Goal: Register for event/course

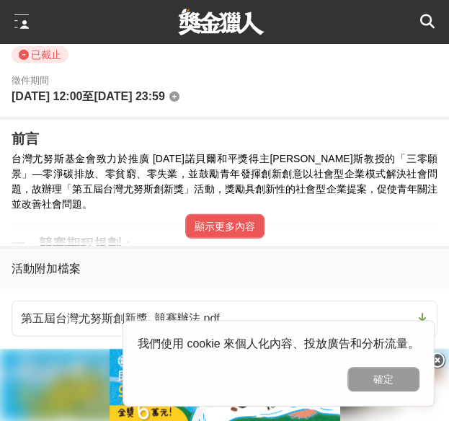
scroll to position [821, 0]
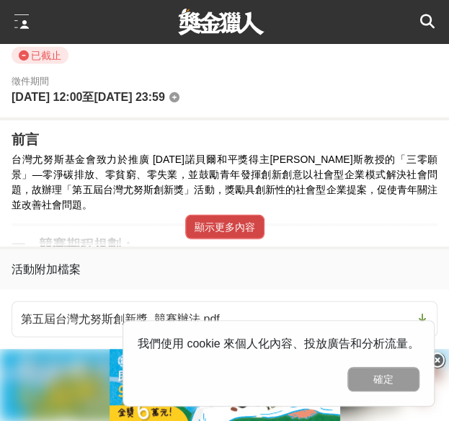
click at [238, 221] on button "顯示更多內容" at bounding box center [224, 227] width 79 height 25
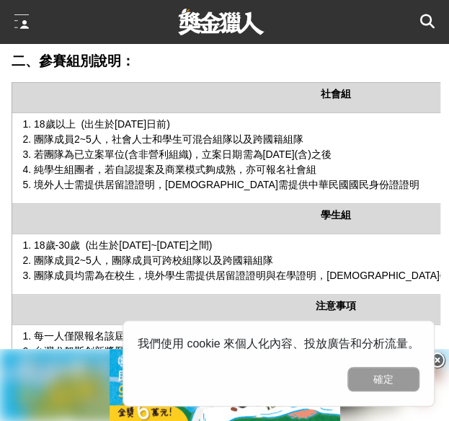
scroll to position [1372, 0]
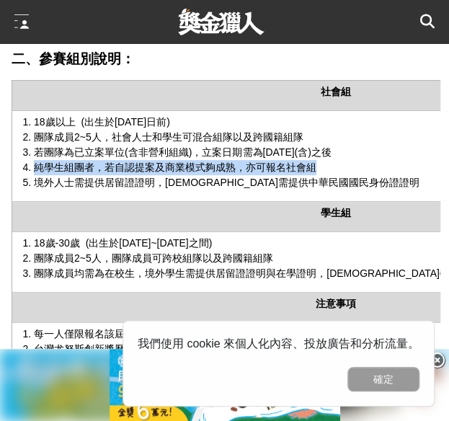
drag, startPoint x: 34, startPoint y: 178, endPoint x: 314, endPoint y: 172, distance: 280.4
click at [314, 172] on span "純學生組團者，若自認提案及商業模式夠成熟，亦可報名社會組" at bounding box center [175, 167] width 283 height 12
copy span "純學生組團者，若自認提案及商業模式夠成熟，亦可報名社會組"
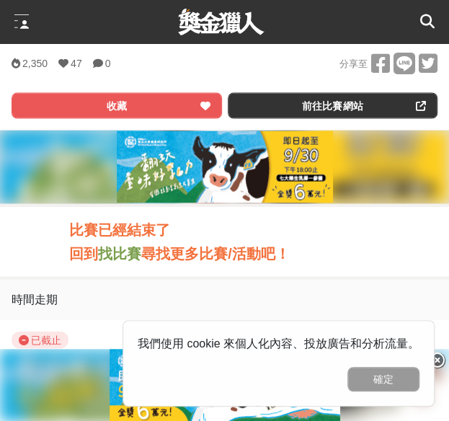
scroll to position [538, 0]
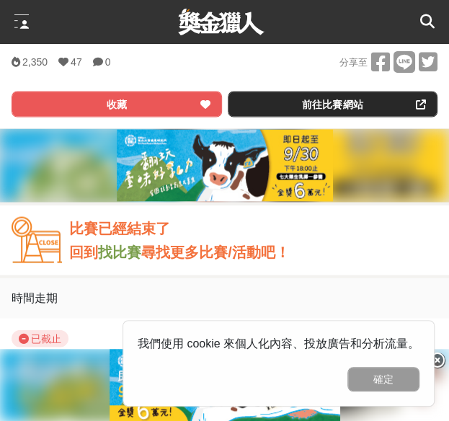
click at [296, 110] on link "前往比賽網站" at bounding box center [333, 104] width 210 height 26
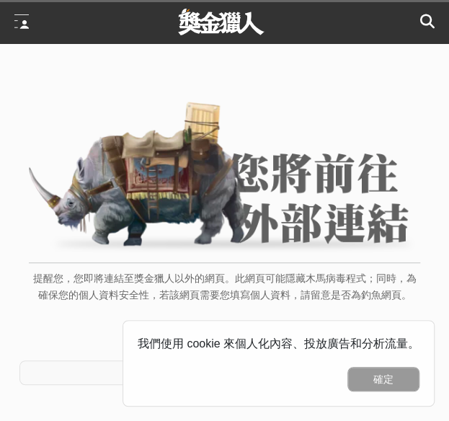
scroll to position [122, 0]
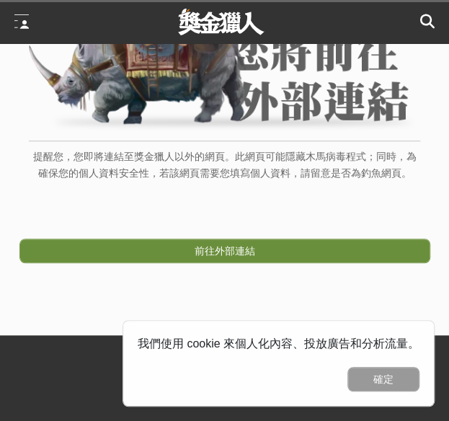
click at [238, 240] on link "前往外部連結" at bounding box center [224, 251] width 411 height 25
